Goal: Transaction & Acquisition: Download file/media

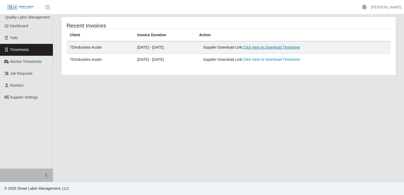
click at [276, 47] on link "Click Here to Download Timesheet" at bounding box center [271, 47] width 57 height 4
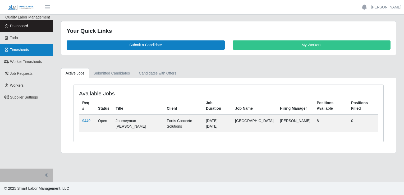
click at [25, 52] on span "Timesheets" at bounding box center [19, 50] width 19 height 4
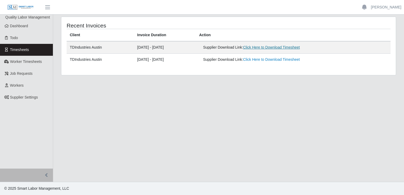
click at [267, 49] on link "Click Here to Download Timesheet" at bounding box center [271, 47] width 57 height 4
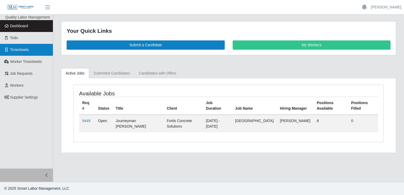
click at [1, 48] on link "Timesheets" at bounding box center [26, 50] width 53 height 12
